Goal: Task Accomplishment & Management: Complete application form

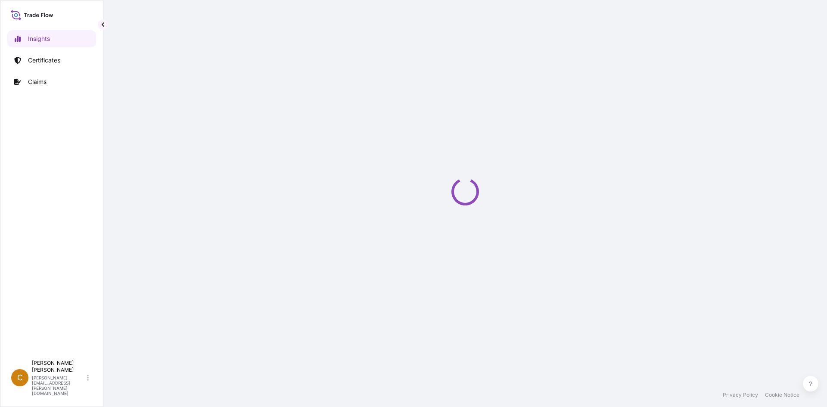
select select "2025"
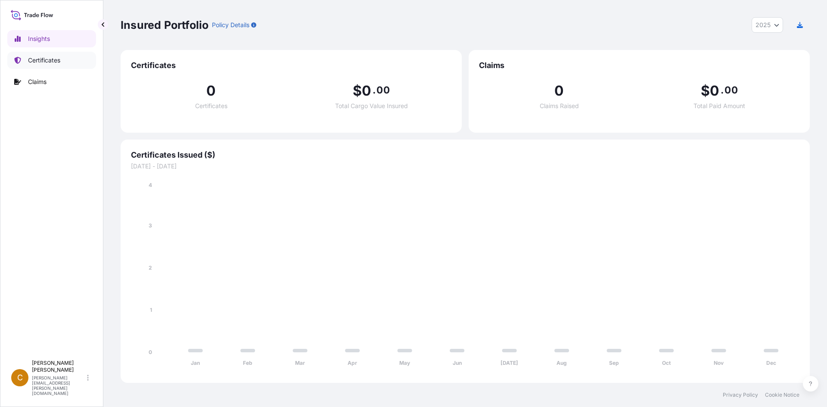
click at [56, 58] on p "Certificates" at bounding box center [44, 60] width 32 height 9
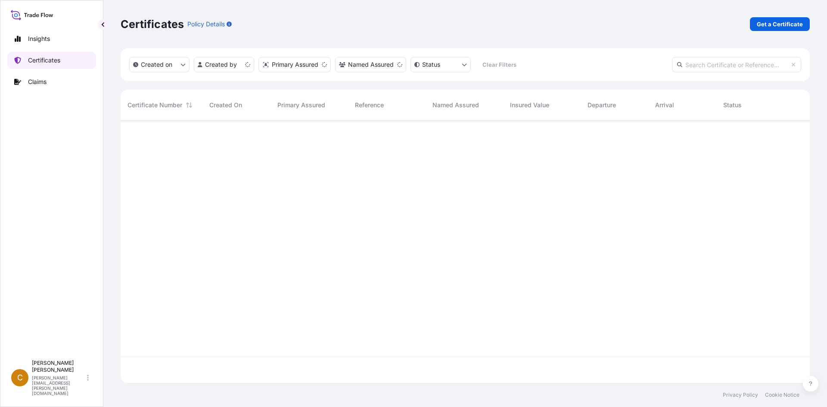
scroll to position [260, 682]
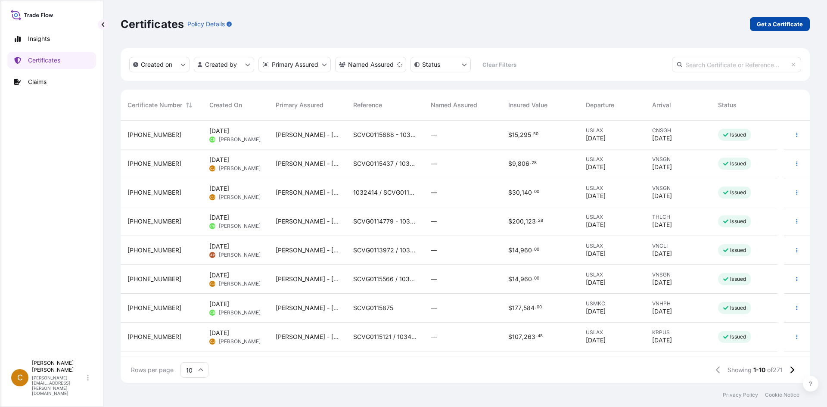
click at [765, 28] on p "Get a Certificate" at bounding box center [779, 24] width 46 height 9
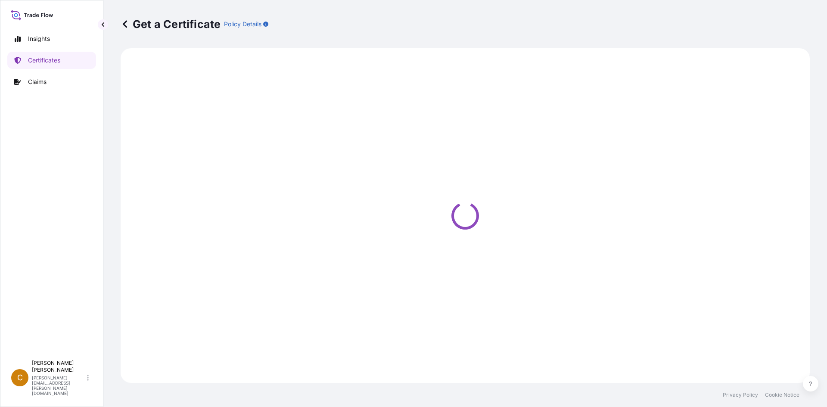
select select "Sea"
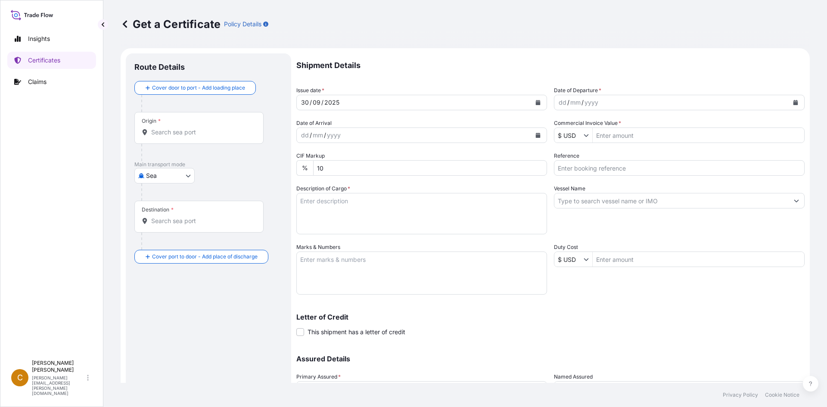
click at [597, 103] on div "dd / mm / yyyy" at bounding box center [671, 102] width 234 height 15
click at [620, 103] on div "dd / mm / yyyy" at bounding box center [671, 102] width 234 height 15
click at [794, 102] on button "Calendar" at bounding box center [795, 103] width 14 height 14
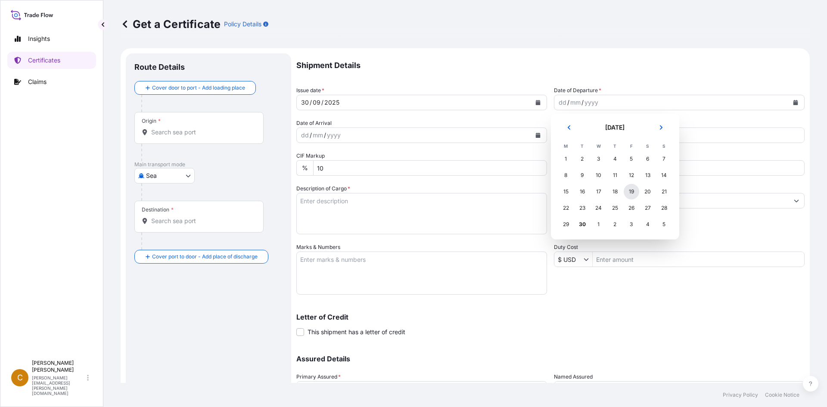
click at [634, 194] on div "19" at bounding box center [630, 191] width 15 height 15
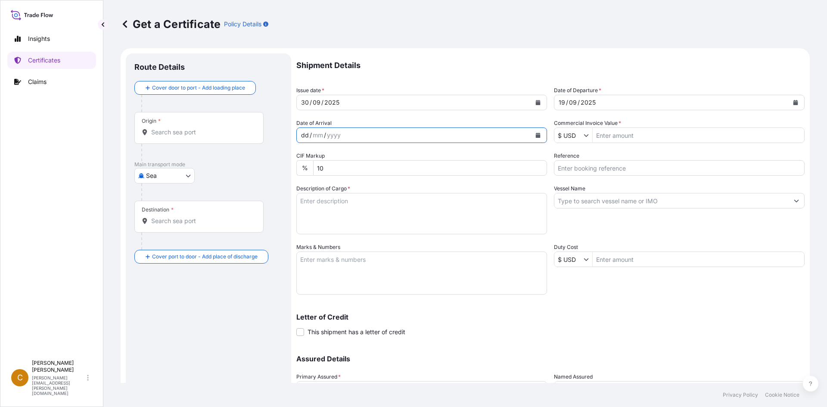
click at [375, 134] on div "dd / mm / yyyy" at bounding box center [414, 134] width 234 height 15
click at [535, 134] on icon "Calendar" at bounding box center [537, 135] width 5 height 5
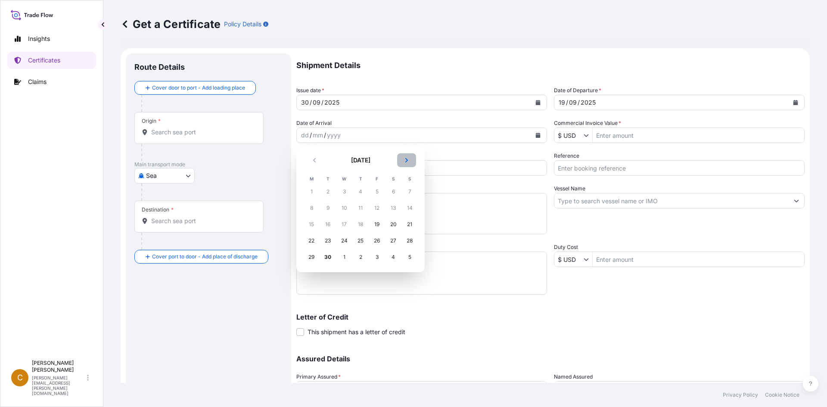
click at [408, 160] on icon "Next" at bounding box center [406, 160] width 5 height 5
click at [372, 239] on div "24" at bounding box center [376, 240] width 15 height 15
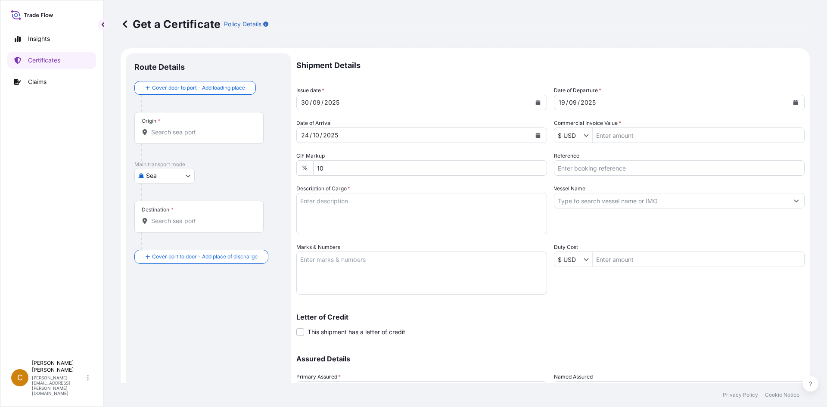
click at [696, 167] on input "Reference" at bounding box center [679, 167] width 251 height 15
paste input "SCVG0115740"
click at [620, 167] on input "SCVG0115740 /" at bounding box center [679, 167] width 251 height 15
paste input "032972"
type input "SCVG0115740 / 1032972"
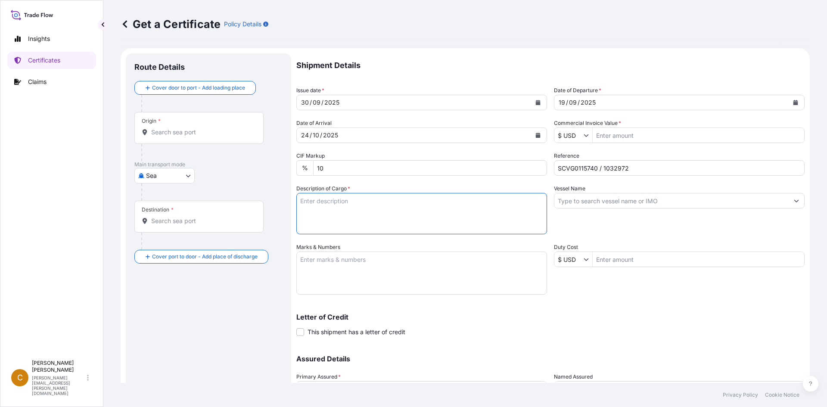
click at [338, 212] on textarea "Description of Cargo *" at bounding box center [421, 213] width 251 height 41
click at [206, 127] on div "Origin *" at bounding box center [198, 128] width 129 height 32
click at [206, 128] on input "Origin *" at bounding box center [202, 132] width 102 height 9
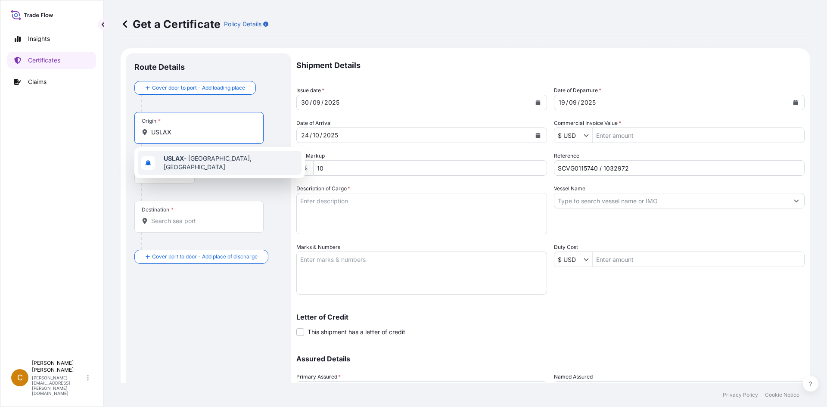
click at [183, 162] on b "USLAX" at bounding box center [174, 158] width 20 height 7
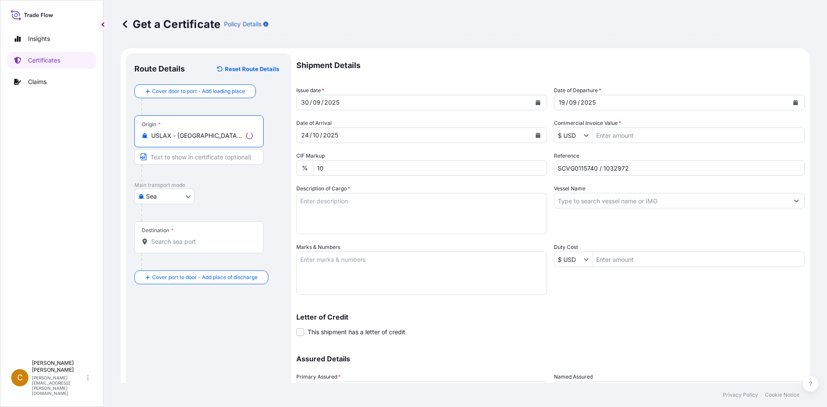
type input "USLAX - [GEOGRAPHIC_DATA], [GEOGRAPHIC_DATA]"
click at [195, 237] on div "Destination *" at bounding box center [198, 237] width 129 height 32
click at [195, 237] on input "Destination *" at bounding box center [202, 241] width 102 height 9
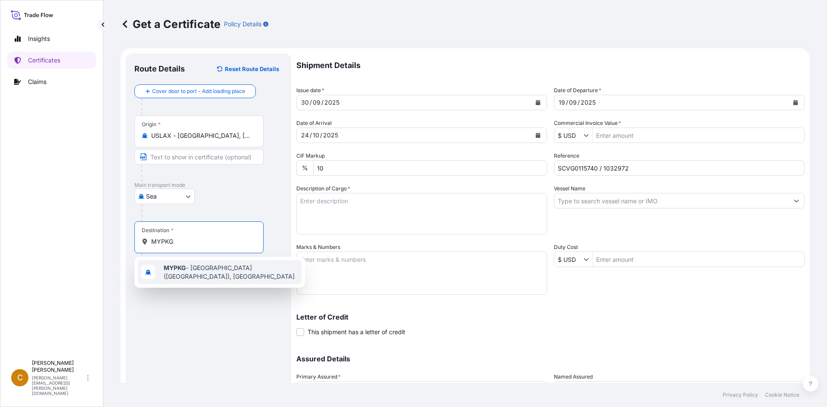
click at [197, 267] on span "MYPKG - [GEOGRAPHIC_DATA] ([GEOGRAPHIC_DATA]), [GEOGRAPHIC_DATA]" at bounding box center [231, 271] width 134 height 17
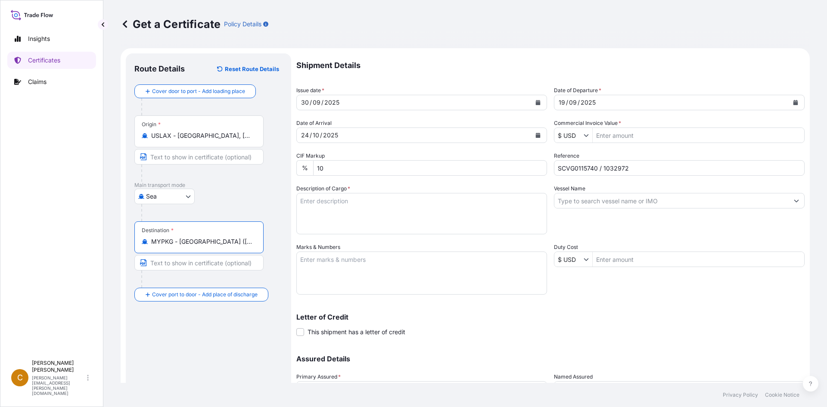
type input "MYPKG - [GEOGRAPHIC_DATA] ([GEOGRAPHIC_DATA]), [GEOGRAPHIC_DATA]"
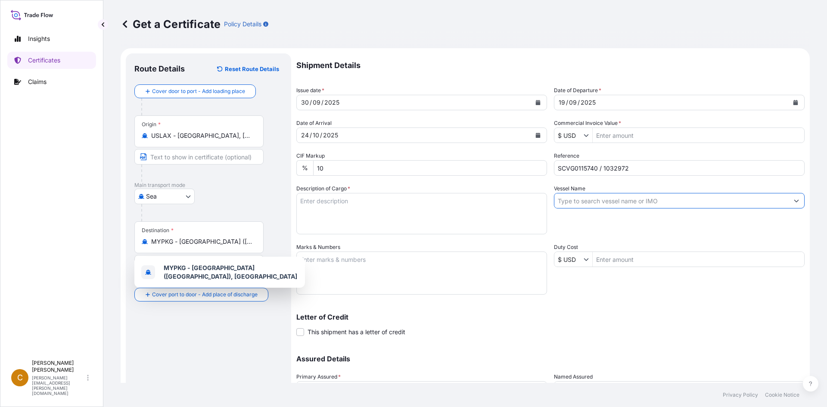
click at [652, 193] on input "Vessel Name" at bounding box center [671, 200] width 234 height 15
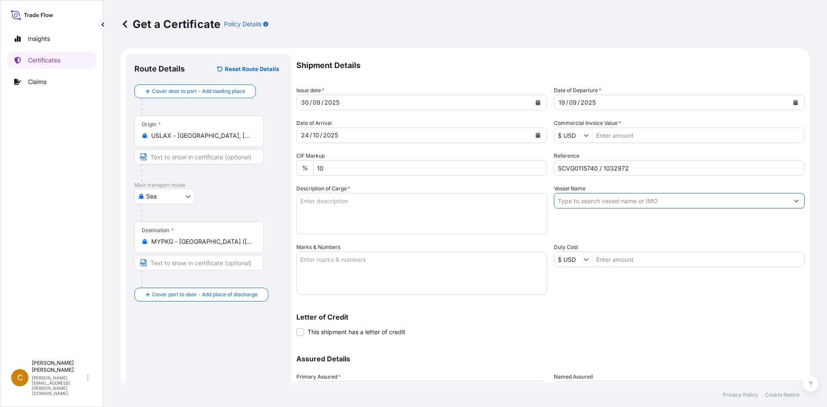
paste input "CMA CGM [PERSON_NAME]"
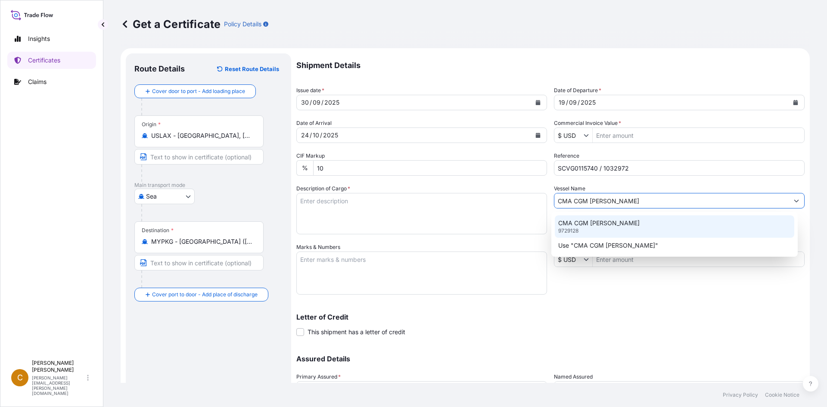
click at [626, 221] on p "CMA CGM [PERSON_NAME]" at bounding box center [598, 223] width 81 height 9
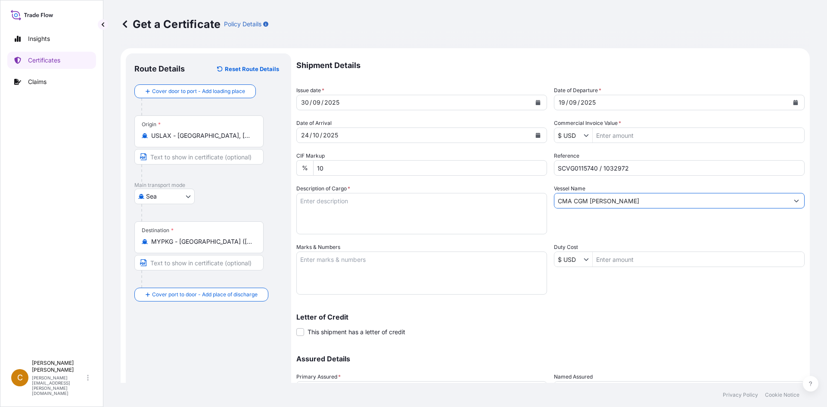
type input "CMA CGM [PERSON_NAME]"
click at [398, 209] on textarea "Description of Cargo *" at bounding box center [421, 213] width 251 height 41
click at [372, 206] on textarea "Description of Cargo *" at bounding box center [421, 213] width 251 height 41
paste textarea "KELTROL F,KTLF,25KG,BAG"
click at [326, 215] on textarea "KELTROL F,KTLF,25KG,BAG" at bounding box center [421, 213] width 251 height 41
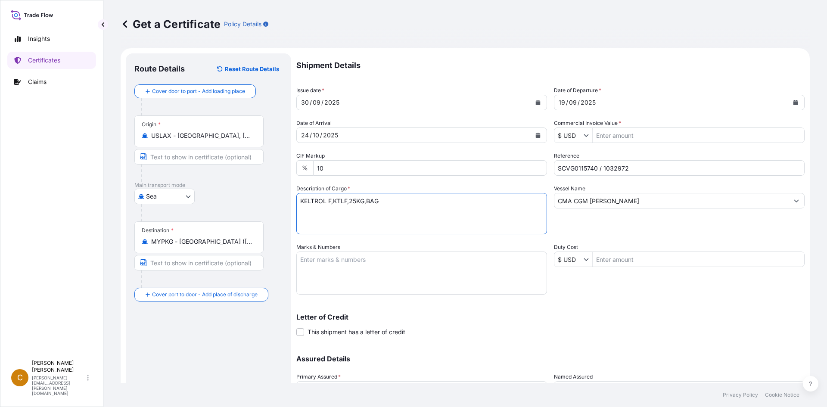
click at [395, 203] on textarea "KELTROL F,KTLF,25KG,BAG" at bounding box center [421, 213] width 251 height 41
paste textarea "391390"
click at [401, 217] on textarea "KELTROL F,KTLF,25KG,BAG HS 391390" at bounding box center [421, 213] width 251 height 41
paste textarea "18 bags of net 25kgs each on 1 heated pallet"
click at [482, 228] on textarea "KELTROL F,KTLF,25KG,BAG HS 391390 18 bags of net 25kgs each on 1 heated pallet" at bounding box center [421, 213] width 251 height 41
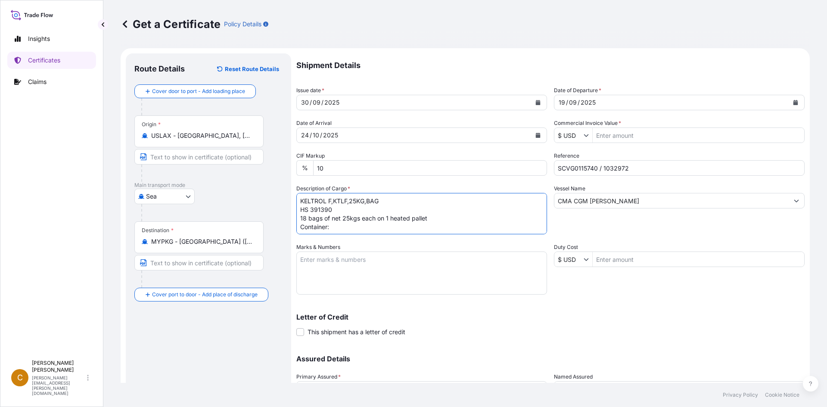
paste textarea "CMAU4183250"
click at [446, 227] on textarea "KELTROL F,KTLF,25KG,BAG HS 391390 18 bags of net 25kgs each on 1 heated pallet …" at bounding box center [421, 213] width 251 height 41
paste textarea "100872"
type textarea "KELTROL F,KTLF,25KG,BAG HS 391390 18 bags of net 25kgs each on 1 heated pallet …"
click at [383, 273] on textarea "Marks & Numbers" at bounding box center [421, 272] width 251 height 43
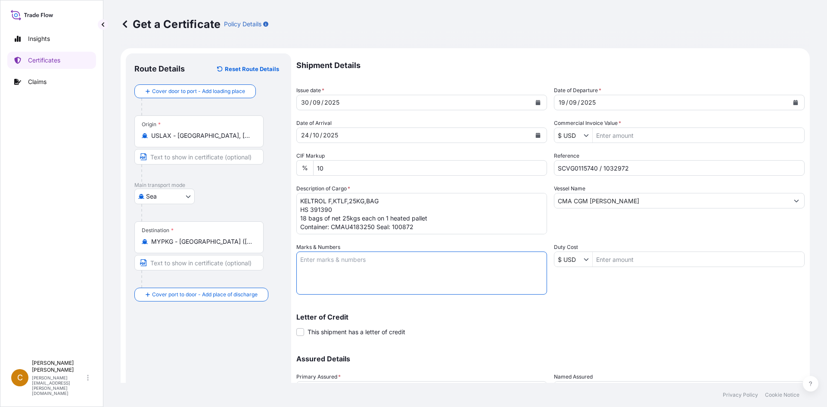
paste textarea "Nestle Manufacturing ([GEOGRAPHIC_DATA]) Sdn"
type textarea "Nestle Manufacturing ([GEOGRAPHIC_DATA]) Sdn"
click at [632, 137] on input "Commercial Invoice Value *" at bounding box center [697, 134] width 211 height 15
type input "6,664.5"
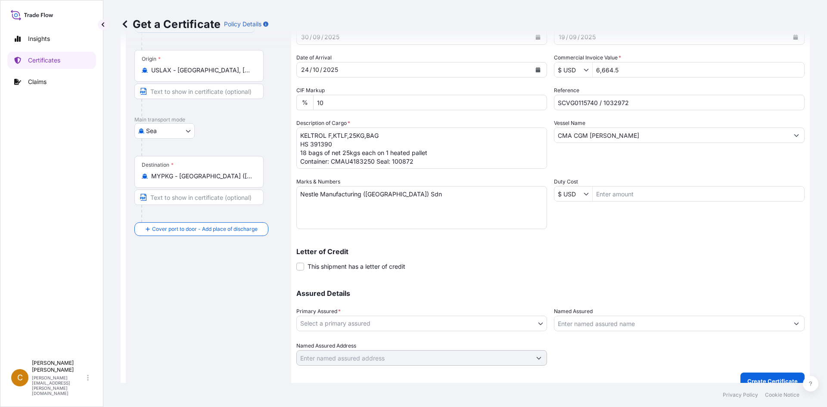
scroll to position [77, 0]
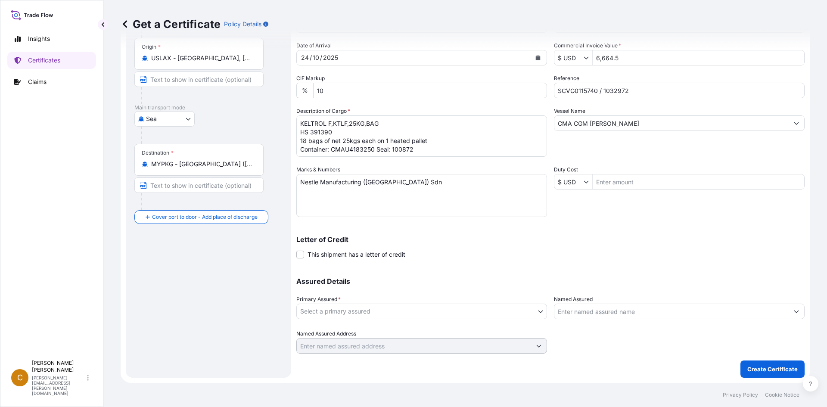
click at [381, 307] on body "Insights Certificates Claims C Clayton James [EMAIL_ADDRESS][PERSON_NAME][DOMAI…" at bounding box center [413, 203] width 827 height 407
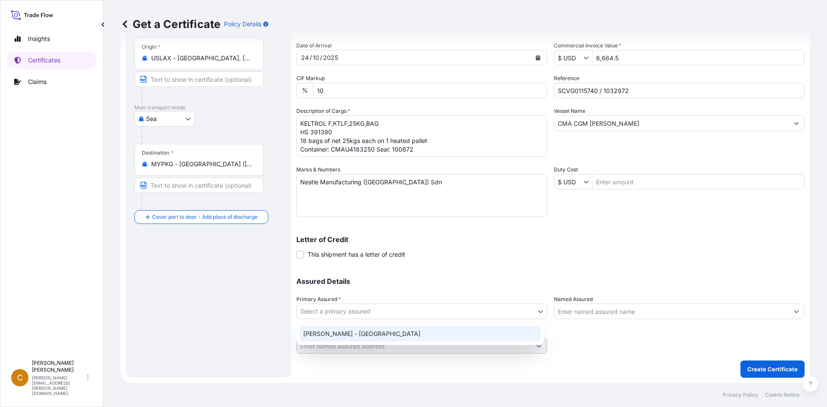
click at [365, 334] on div "[PERSON_NAME] - [GEOGRAPHIC_DATA]" at bounding box center [420, 333] width 241 height 15
select select "31650"
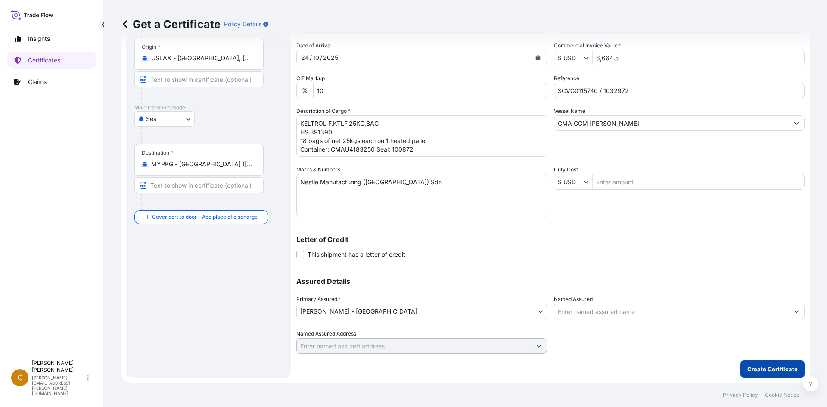
click at [772, 370] on p "Create Certificate" at bounding box center [772, 369] width 50 height 9
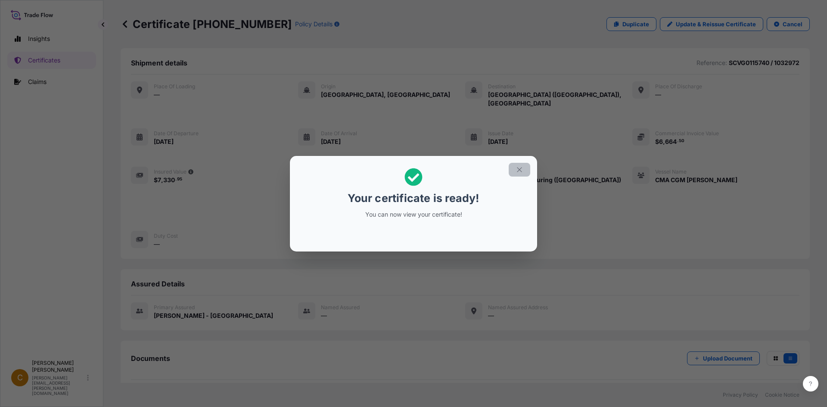
click at [522, 171] on icon "button" at bounding box center [519, 170] width 8 height 8
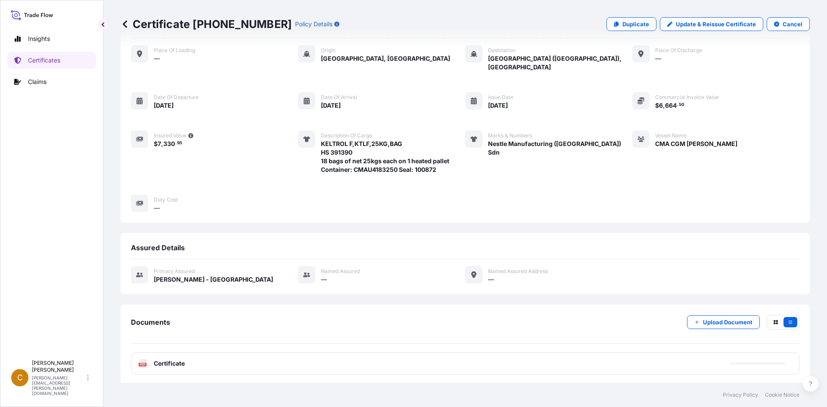
scroll to position [84, 0]
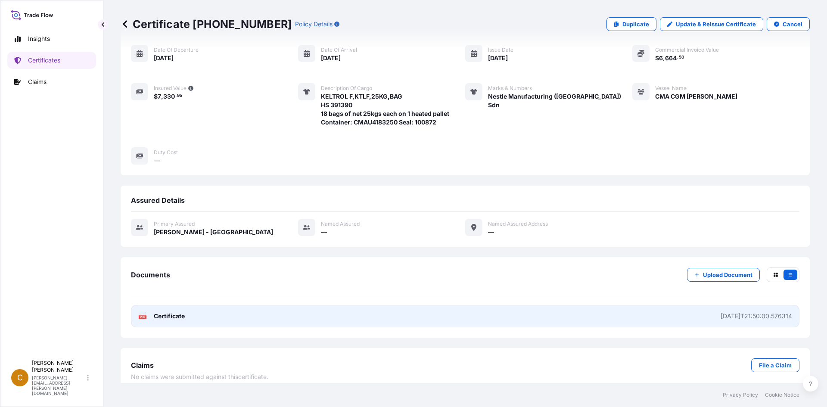
click at [163, 312] on span "Certificate" at bounding box center [169, 316] width 31 height 9
